Goal: Task Accomplishment & Management: Complete application form

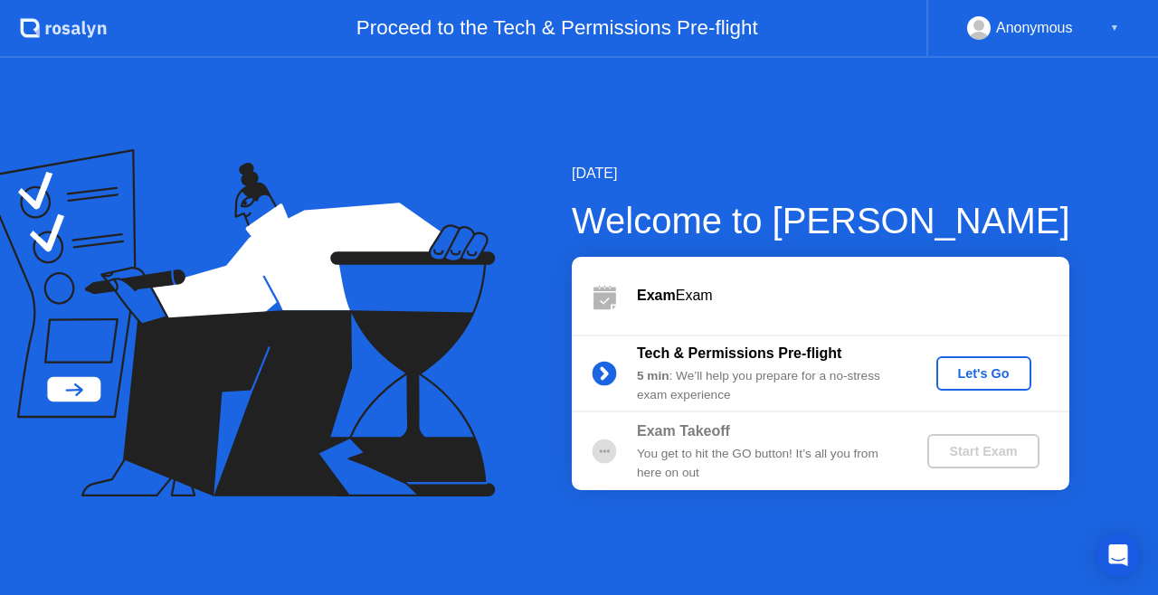
click at [977, 362] on button "Let's Go" at bounding box center [983, 373] width 95 height 34
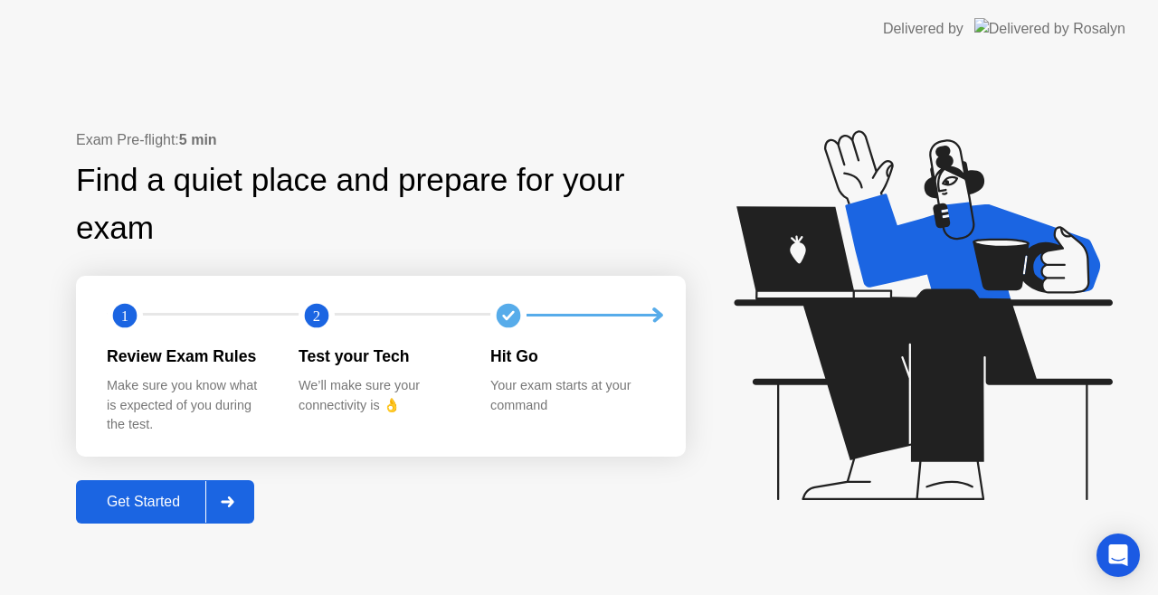
click at [144, 494] on div "Get Started" at bounding box center [143, 502] width 124 height 16
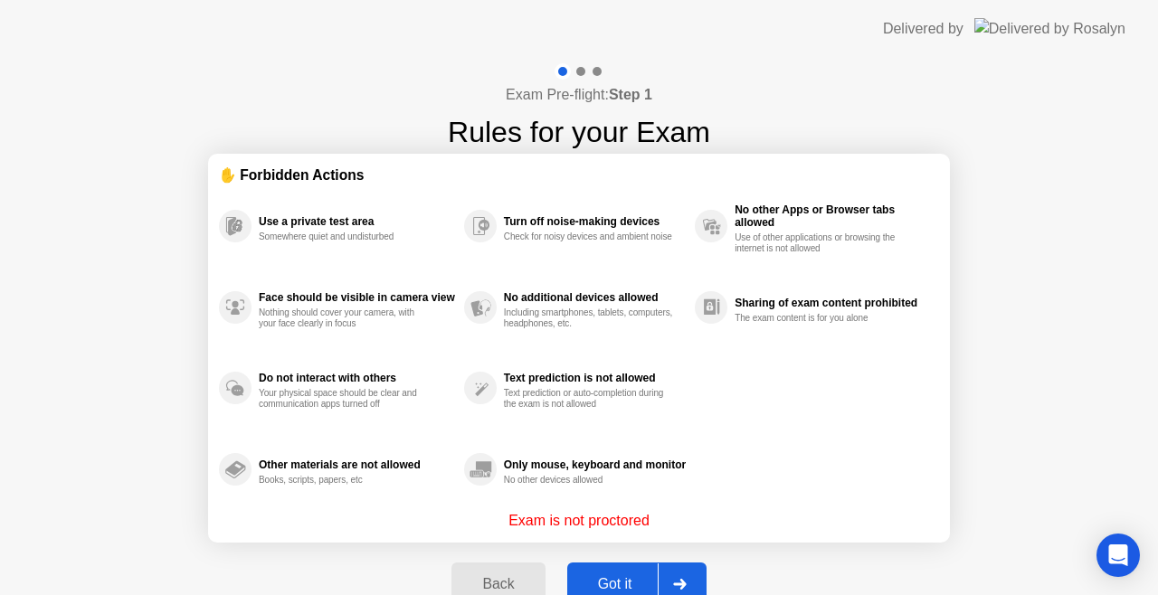
click at [631, 576] on div "Got it" at bounding box center [614, 584] width 85 height 16
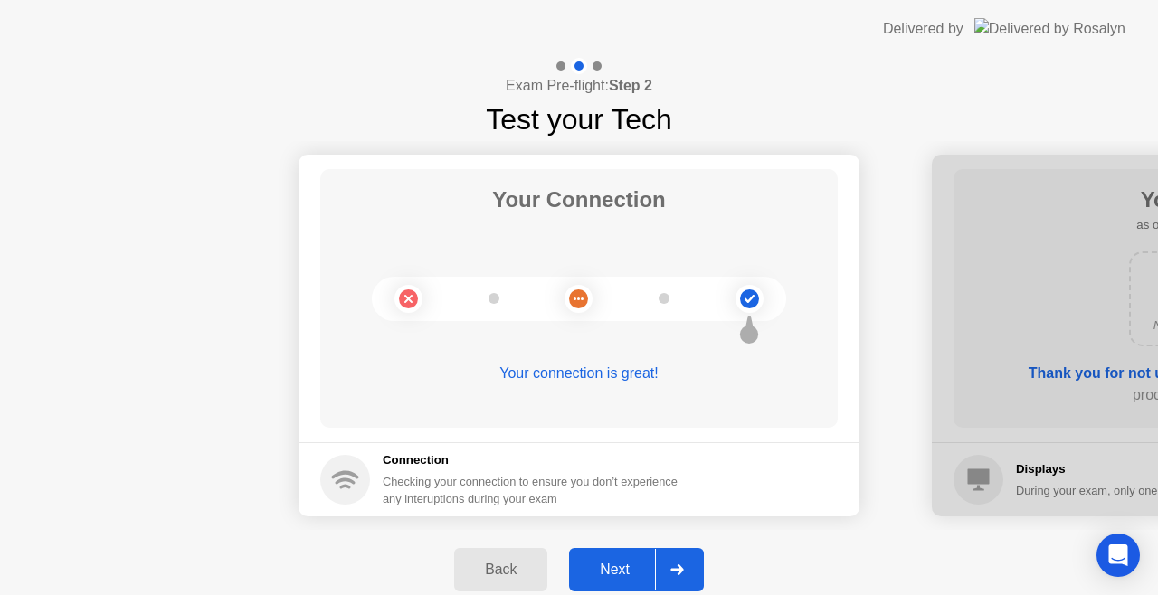
click at [631, 576] on div "Next" at bounding box center [614, 570] width 80 height 16
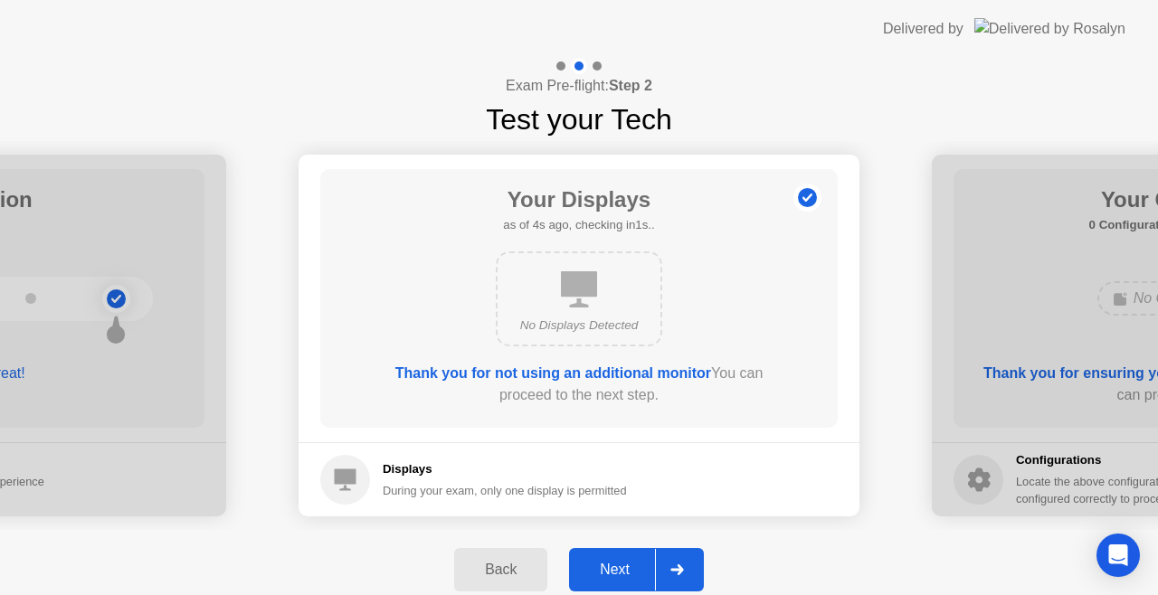
click at [628, 562] on div "Next" at bounding box center [614, 570] width 80 height 16
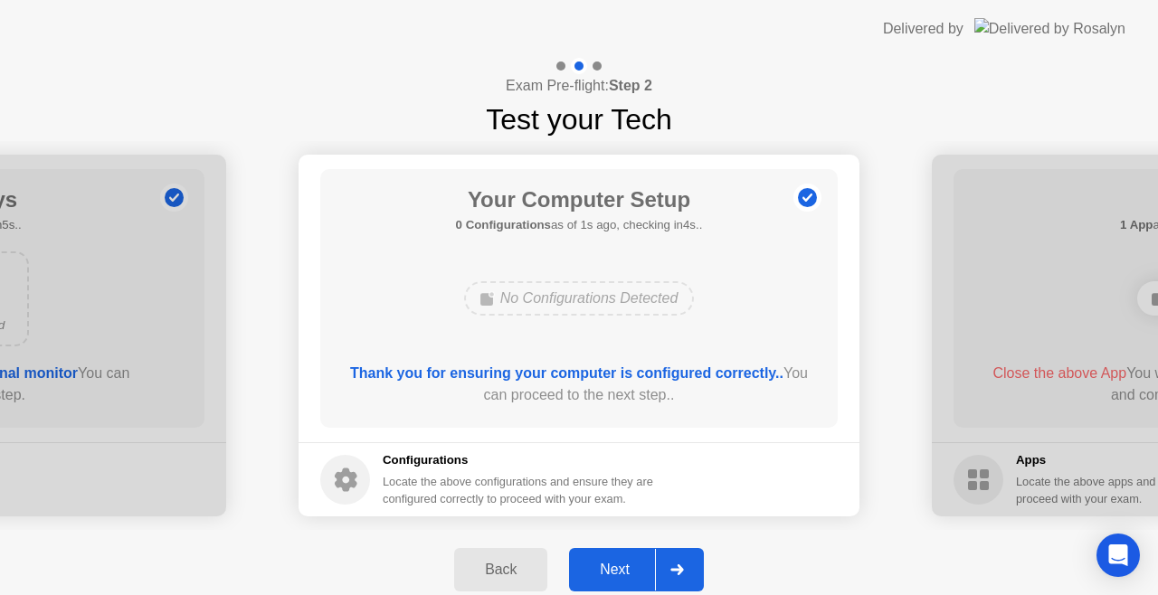
click at [628, 562] on div "Next" at bounding box center [614, 570] width 80 height 16
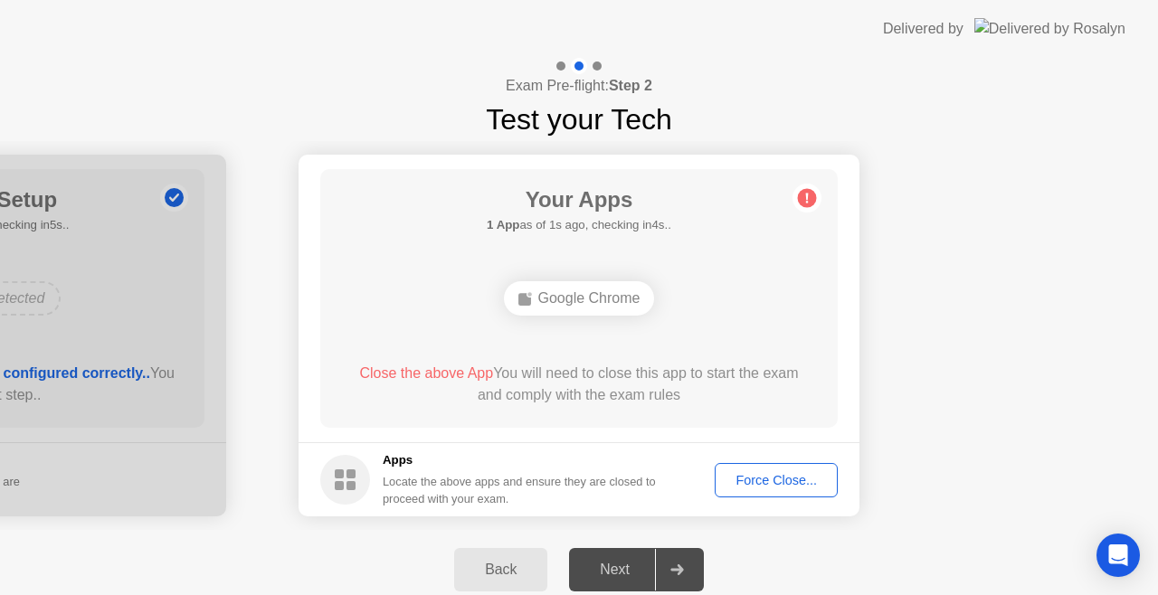
click at [756, 476] on div "Force Close..." at bounding box center [776, 480] width 110 height 14
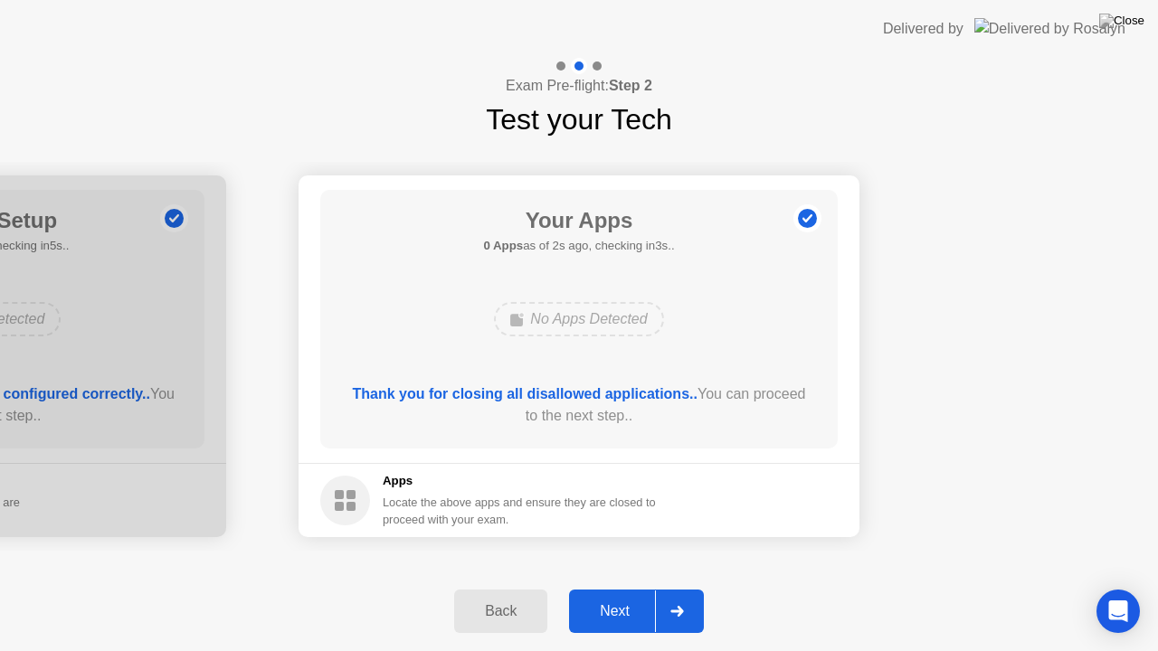
click at [613, 594] on div "Next" at bounding box center [614, 611] width 80 height 16
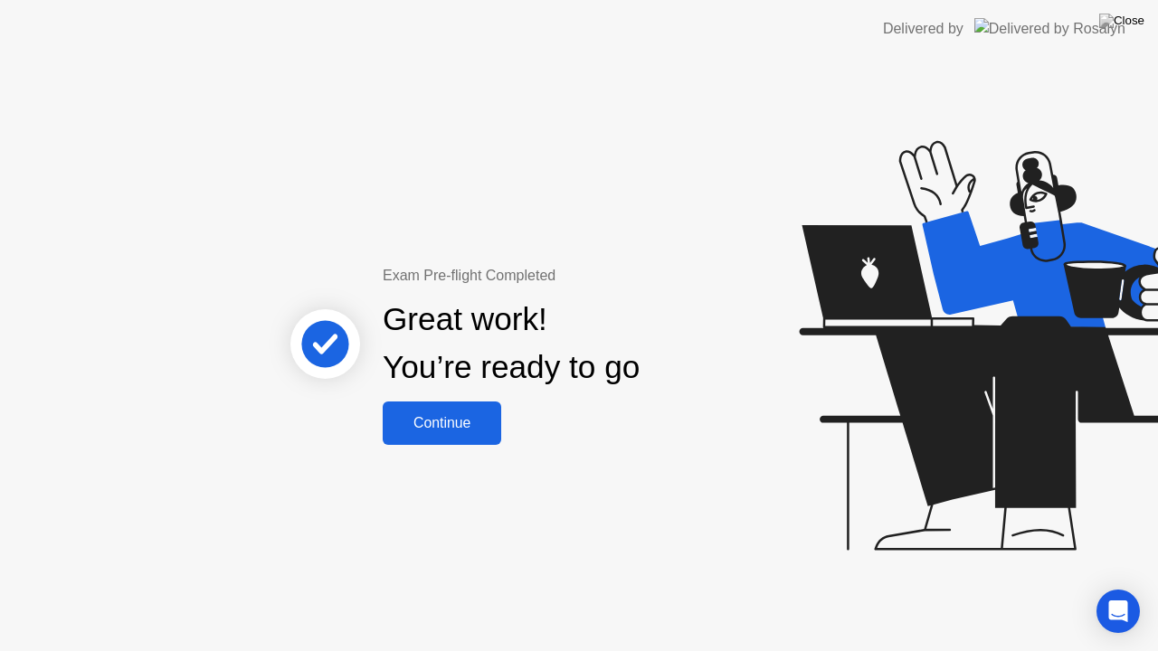
click at [445, 423] on div "Continue" at bounding box center [442, 423] width 108 height 16
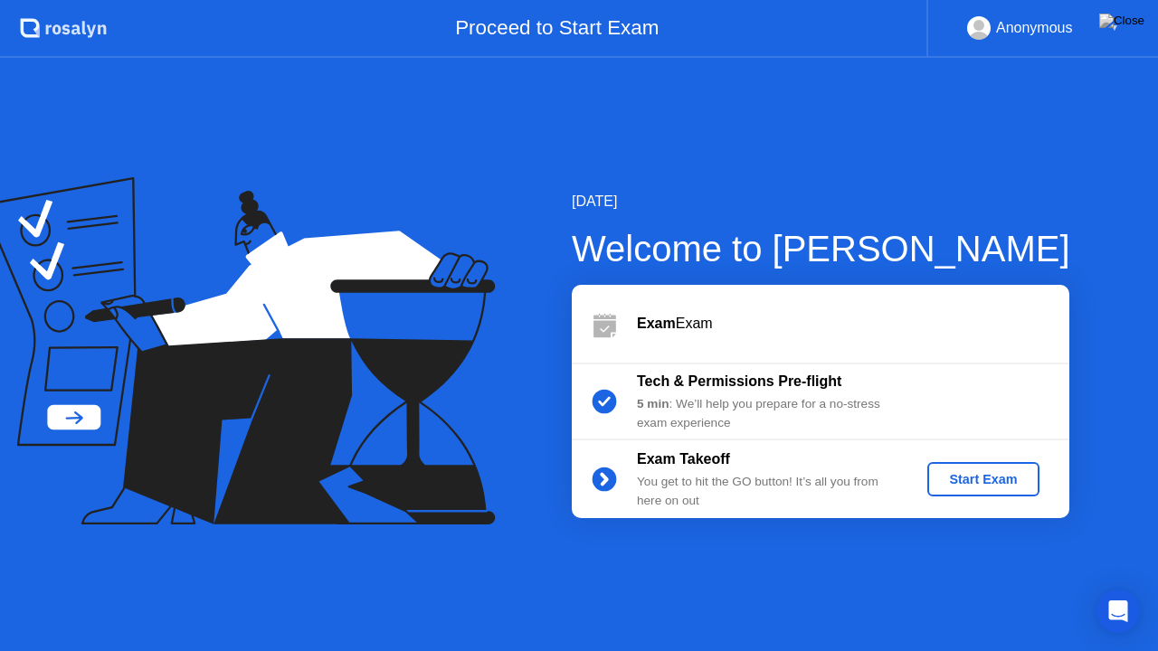
click at [979, 482] on div "Start Exam" at bounding box center [982, 479] width 97 height 14
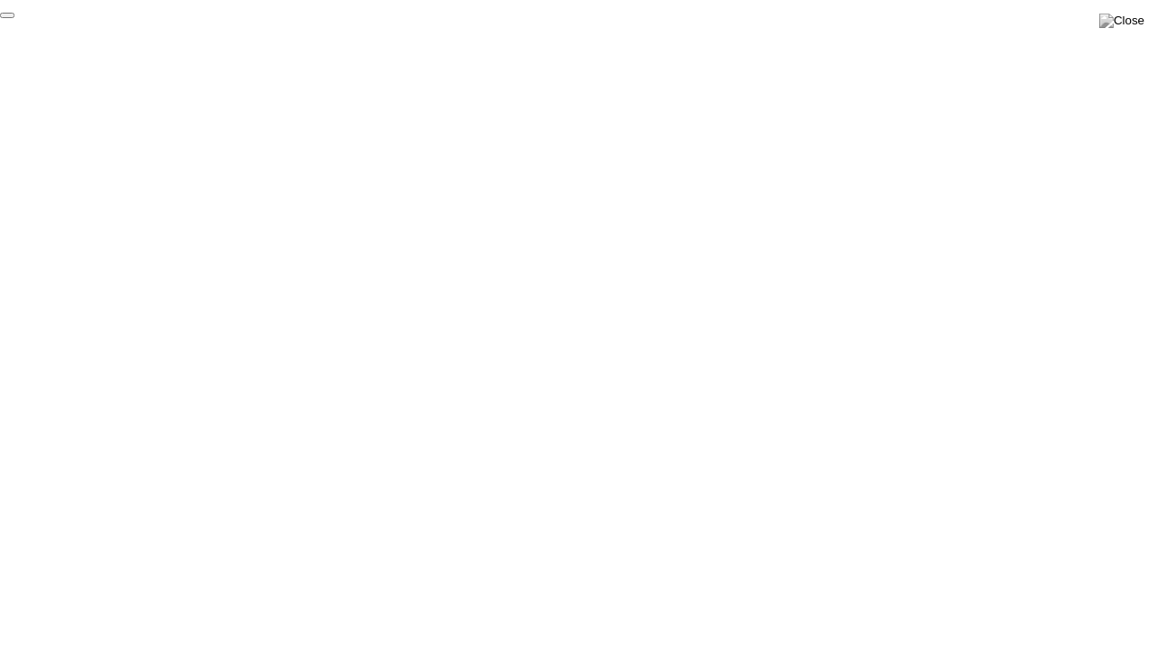
click div "End Proctoring Session"
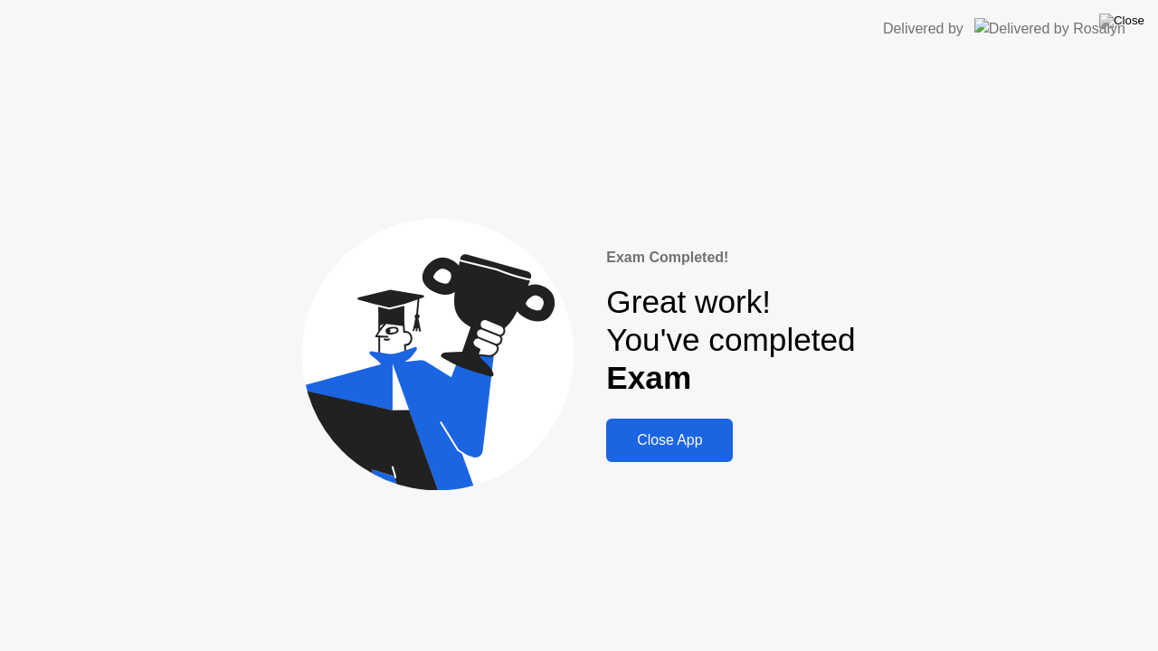
click at [687, 437] on div "Close App" at bounding box center [669, 440] width 116 height 16
